Goal: Information Seeking & Learning: Learn about a topic

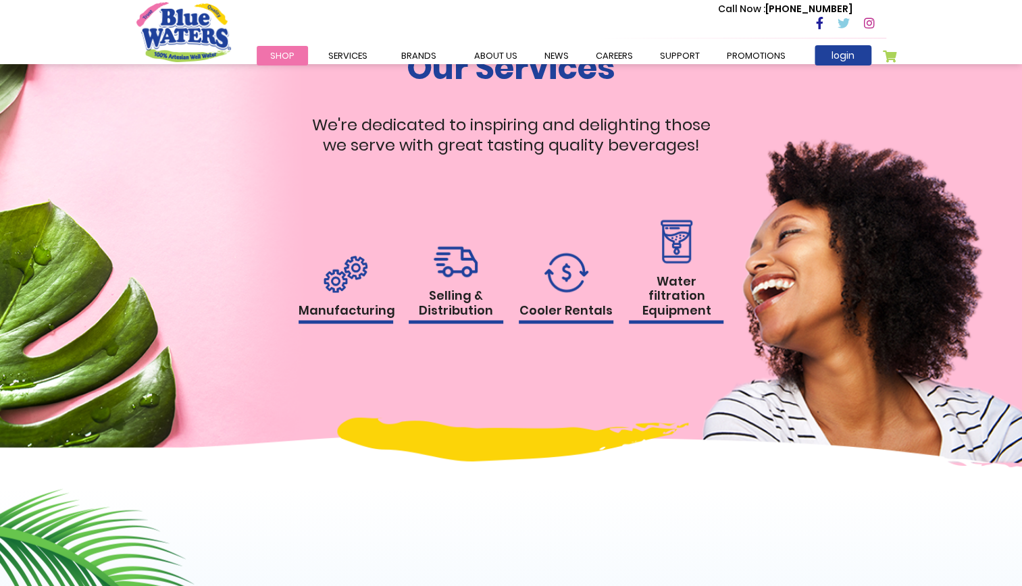
scroll to position [1299, 0]
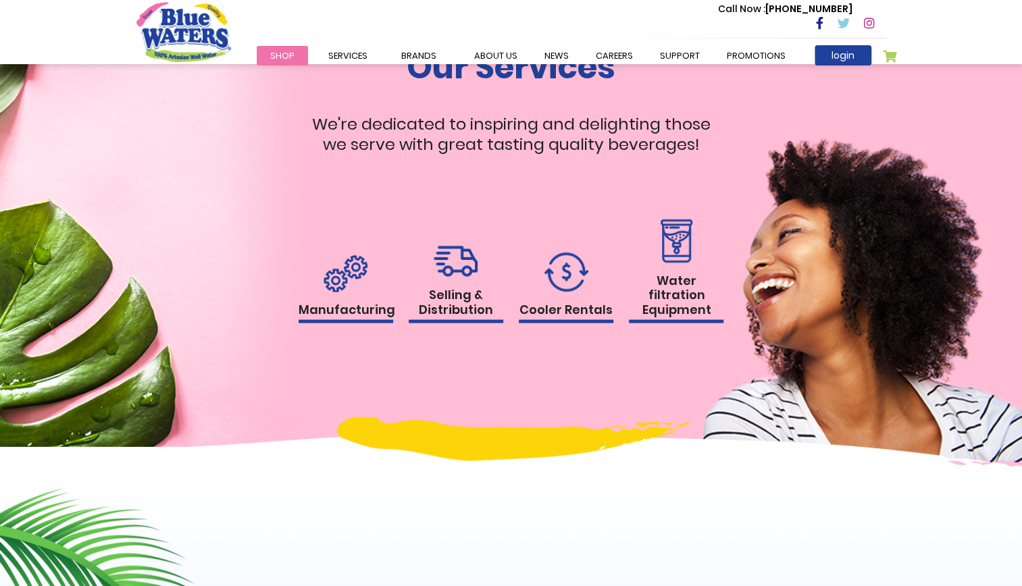
click at [663, 263] on img at bounding box center [676, 241] width 39 height 44
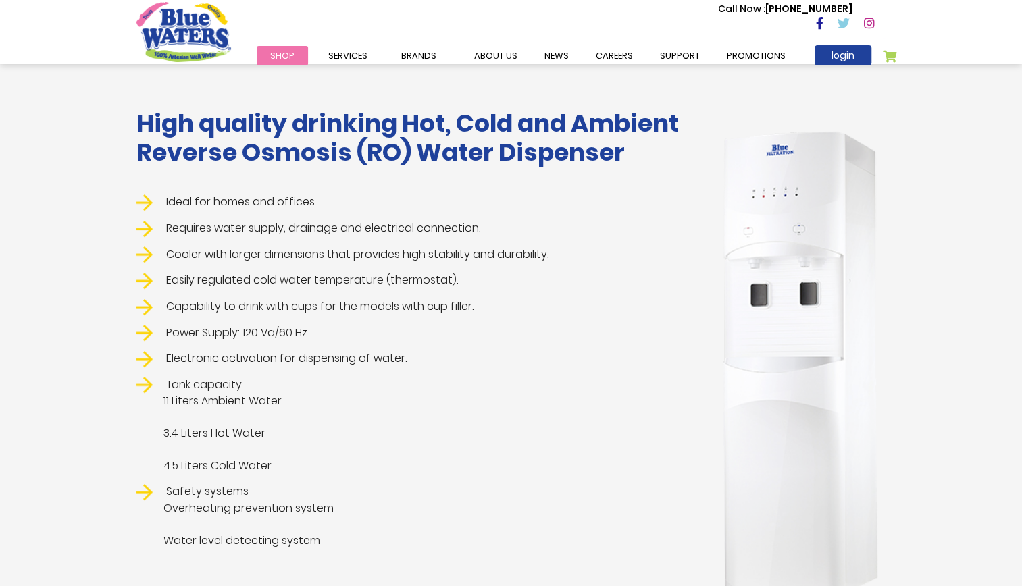
scroll to position [240, 0]
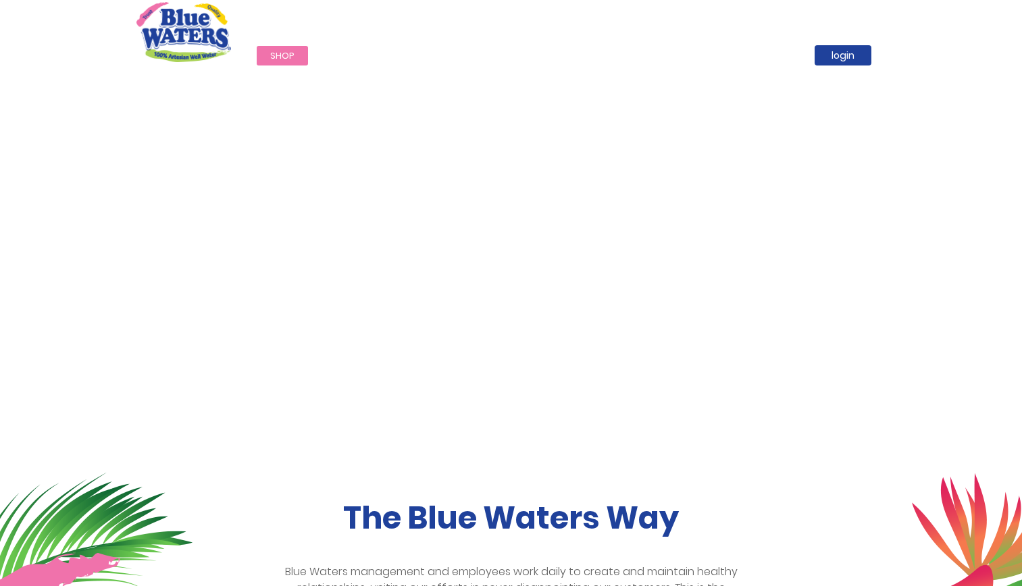
scroll to position [1299, 0]
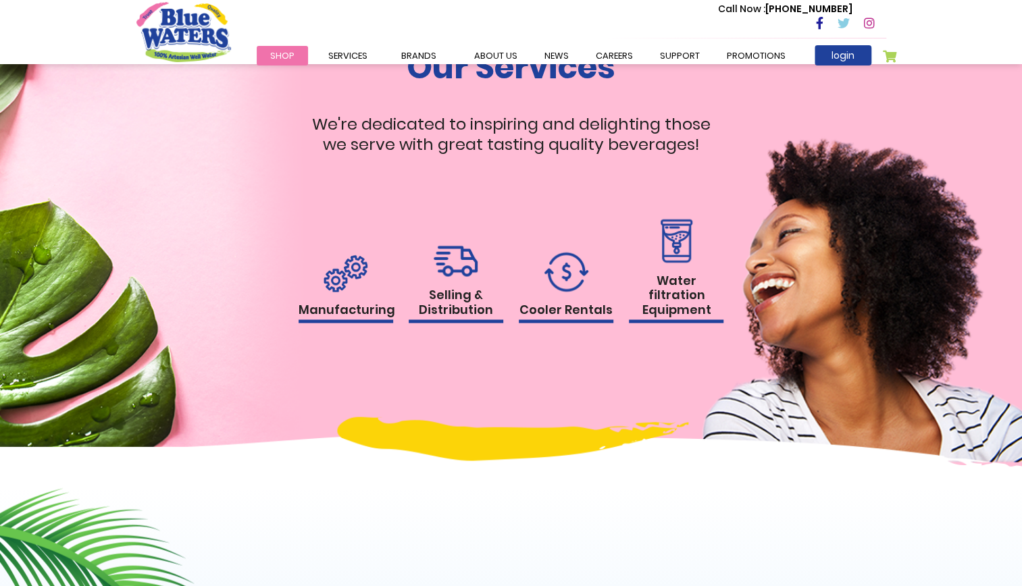
click at [659, 291] on h1 "Water filtration Equipment" at bounding box center [676, 298] width 95 height 51
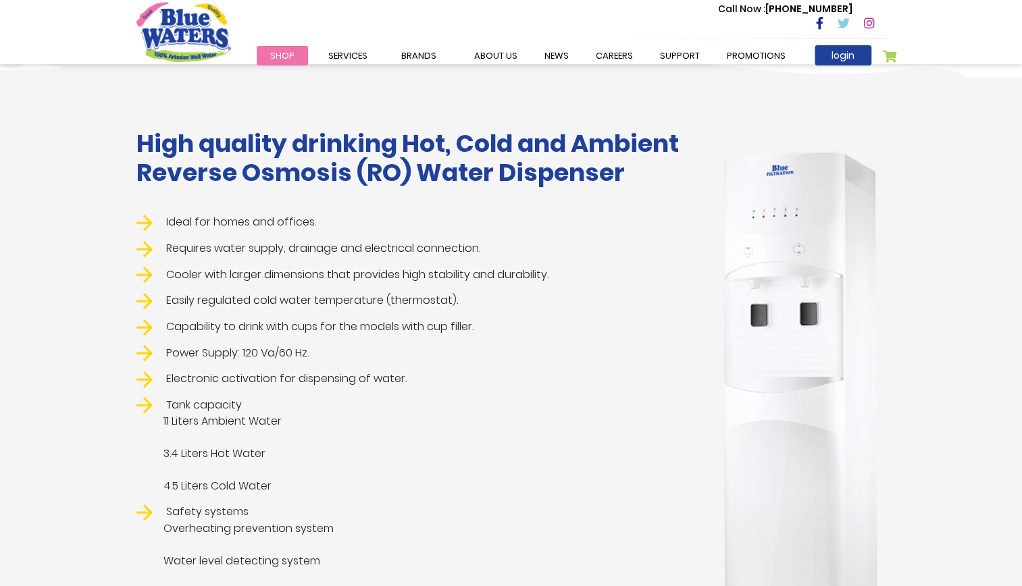
scroll to position [218, 0]
click at [769, 284] on img at bounding box center [800, 384] width 172 height 480
click at [394, 272] on li "Cooler with larger dimensions that provides high stability and durability." at bounding box center [414, 276] width 557 height 17
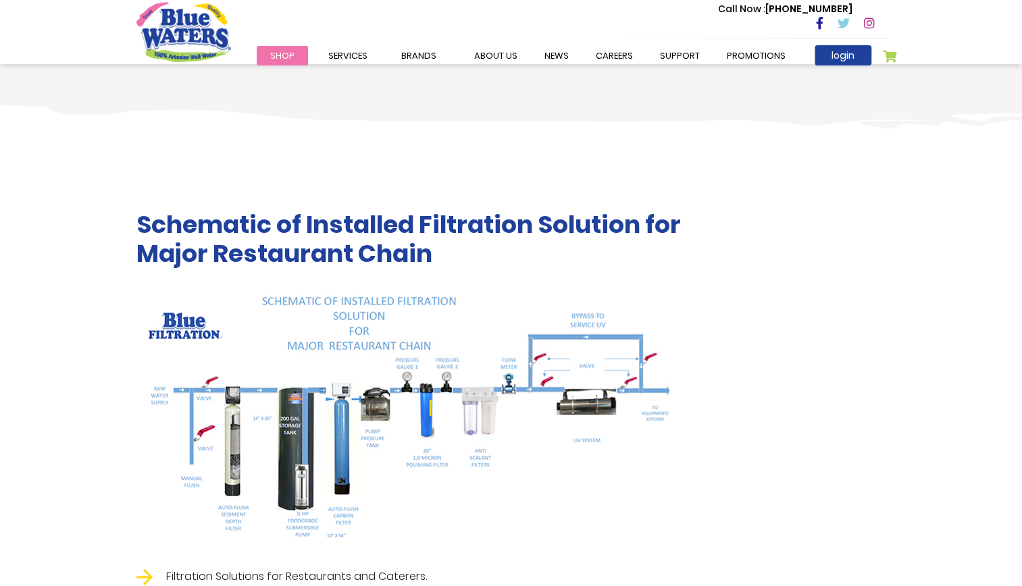
scroll to position [2077, 0]
